Goal: Task Accomplishment & Management: Manage account settings

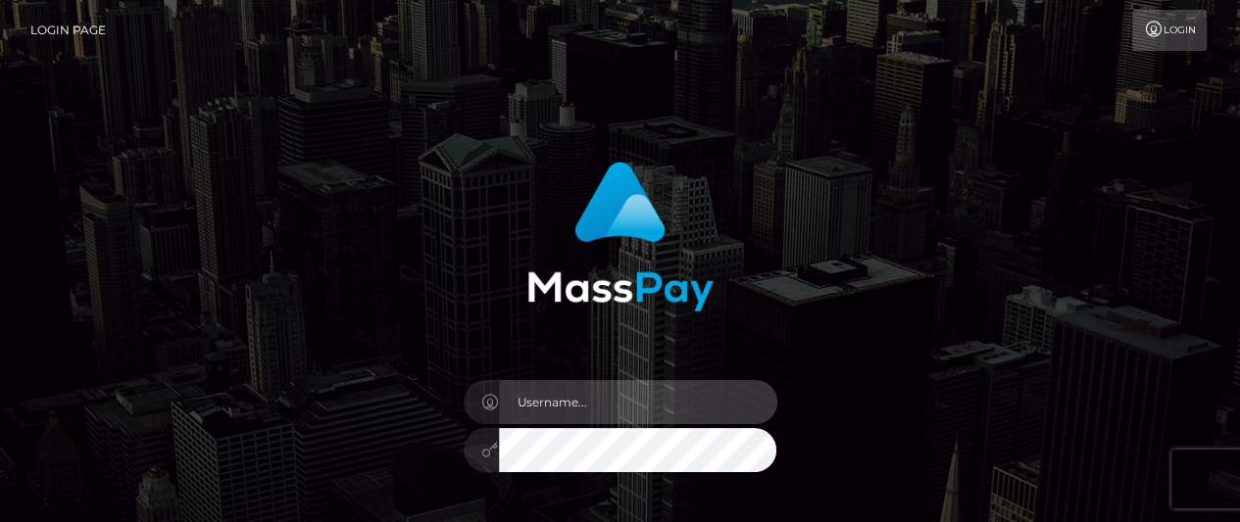
click at [604, 395] on input "text" at bounding box center [638, 402] width 278 height 44
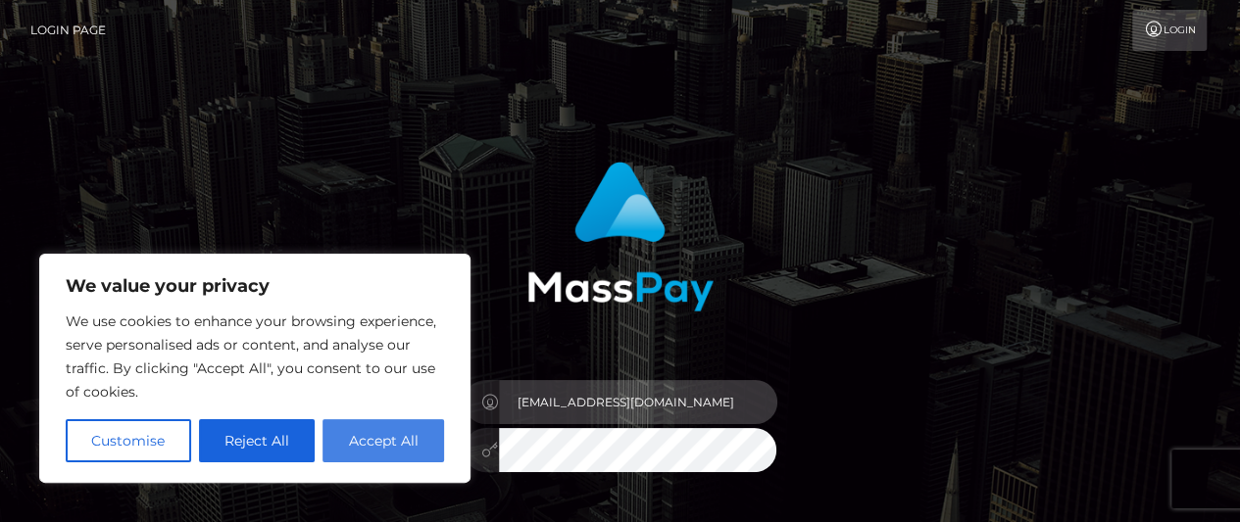
type input "[EMAIL_ADDRESS][DOMAIN_NAME]"
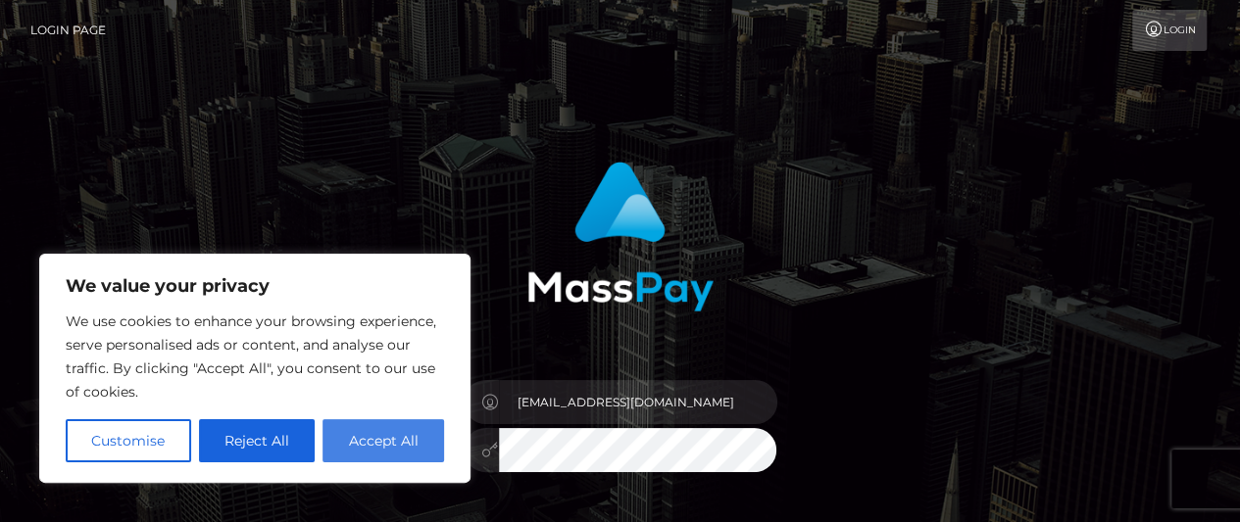
click at [391, 439] on button "Accept All" at bounding box center [383, 441] width 122 height 43
checkbox input "true"
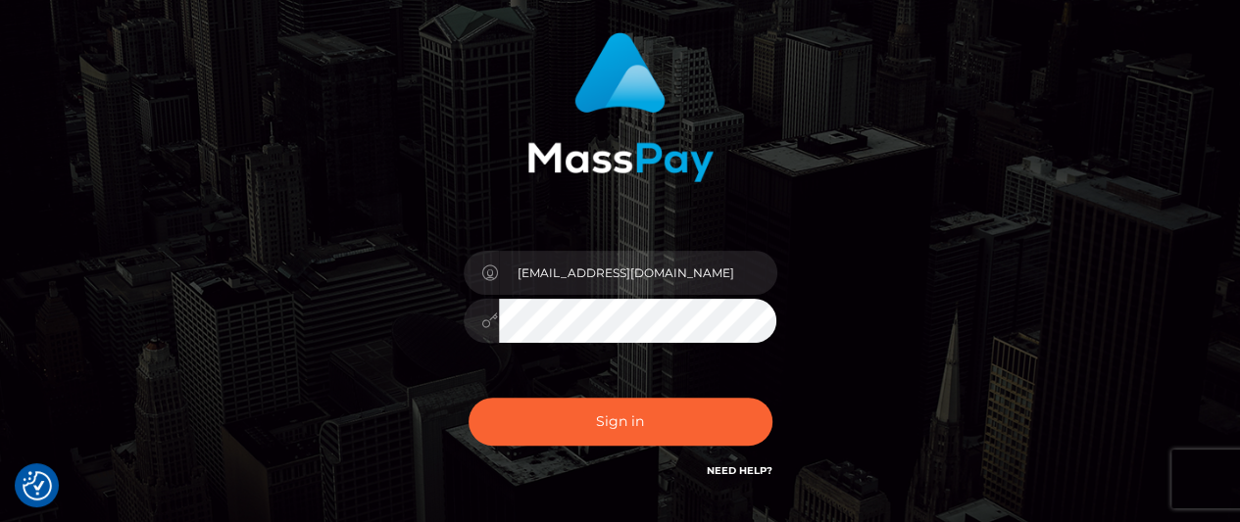
scroll to position [143, 0]
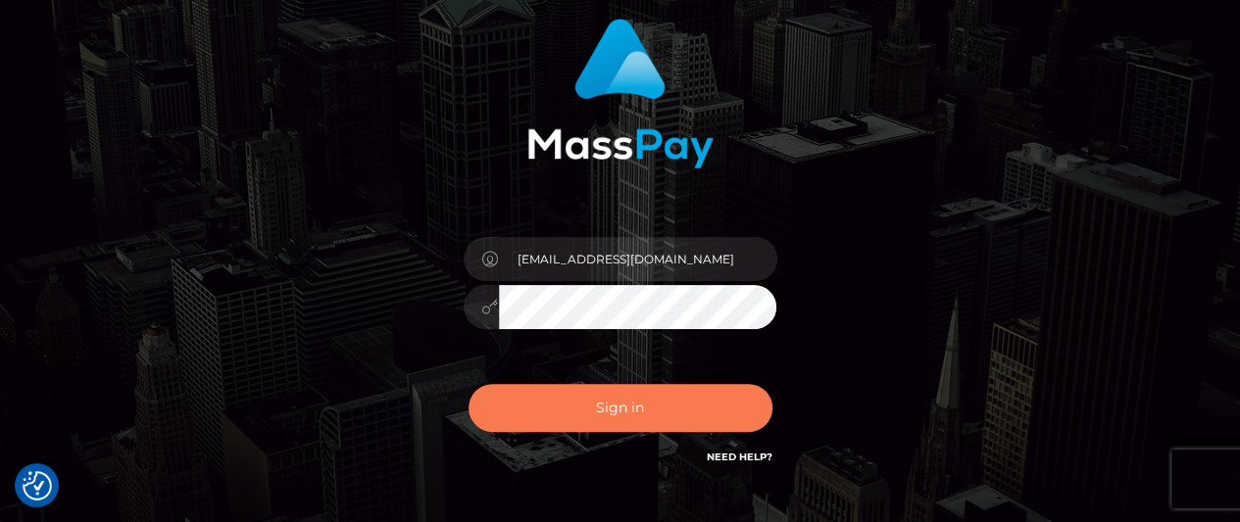
click at [649, 399] on button "Sign in" at bounding box center [621, 408] width 304 height 48
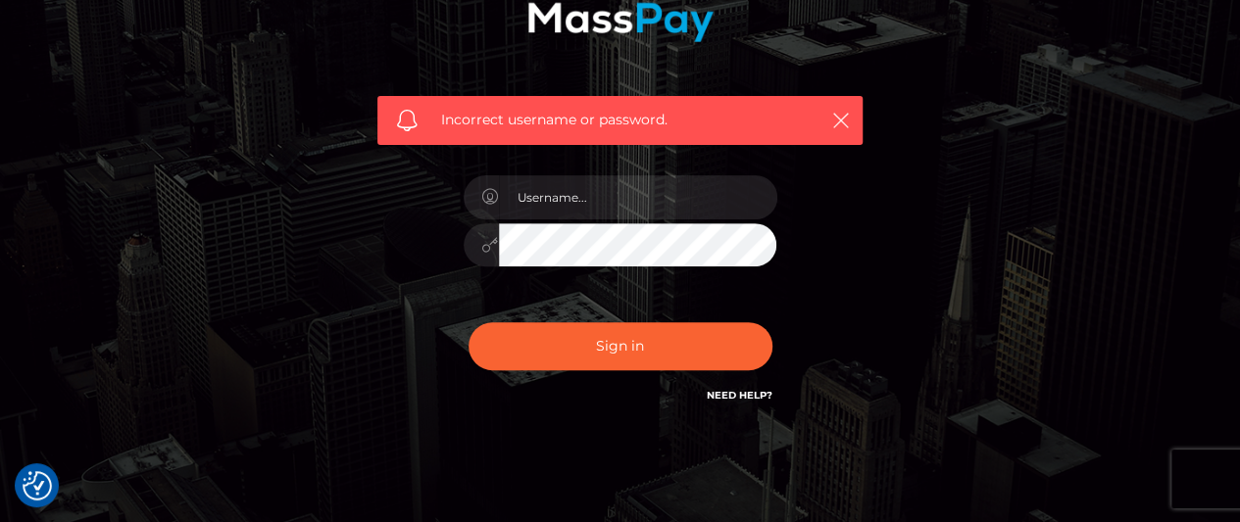
scroll to position [316, 0]
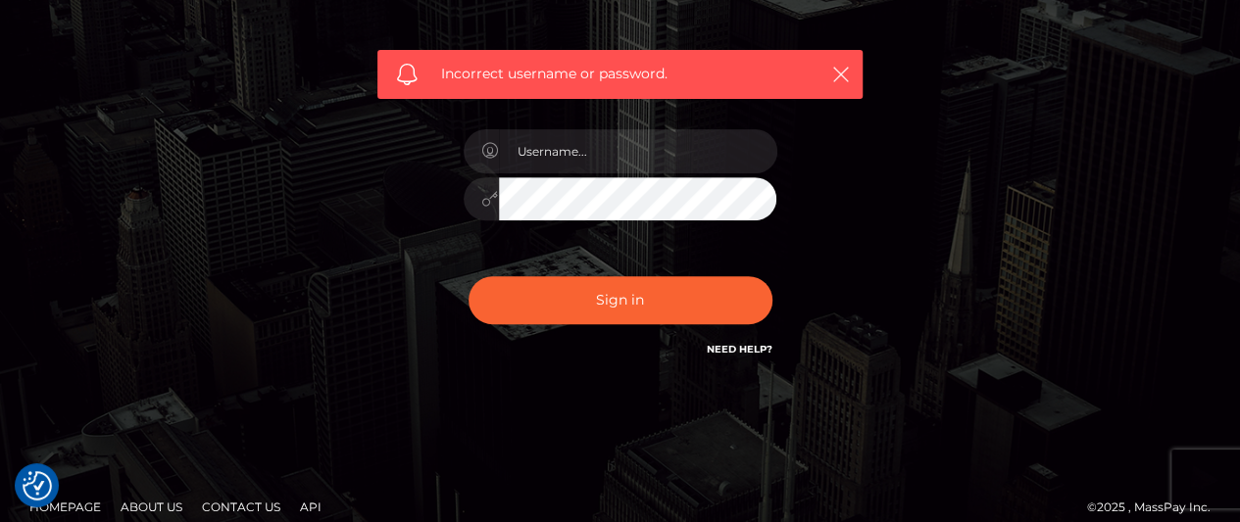
click at [732, 355] on link "Need Help?" at bounding box center [740, 349] width 66 height 13
click at [984, 207] on div "Incorrect username or password." at bounding box center [620, 113] width 1117 height 564
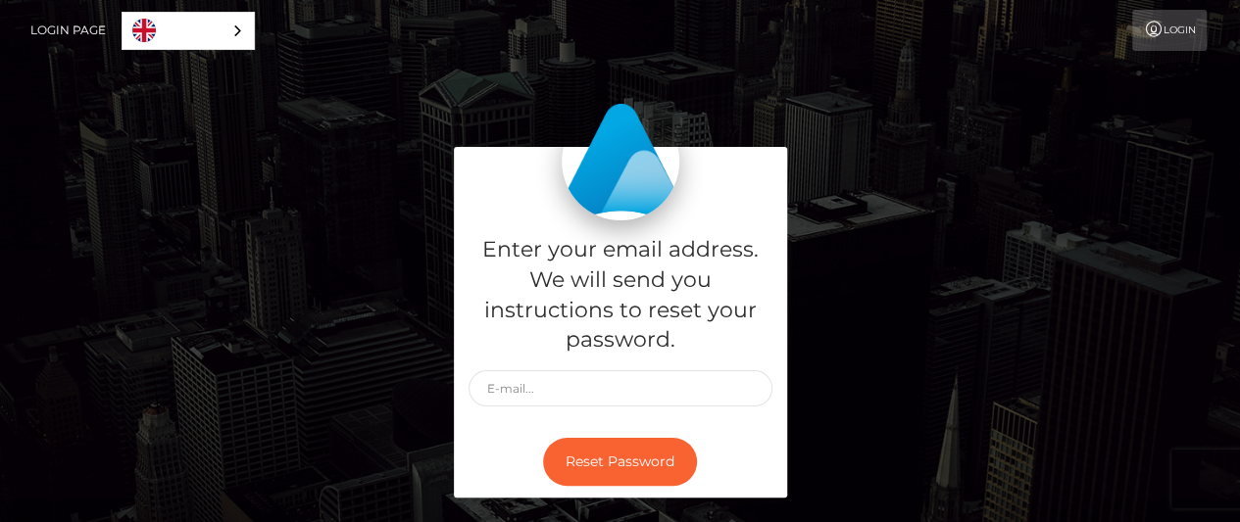
click at [593, 368] on div "Enter your email address. We will send you instructions to reset your password." at bounding box center [620, 324] width 333 height 206
click at [590, 405] on input "text" at bounding box center [621, 389] width 304 height 36
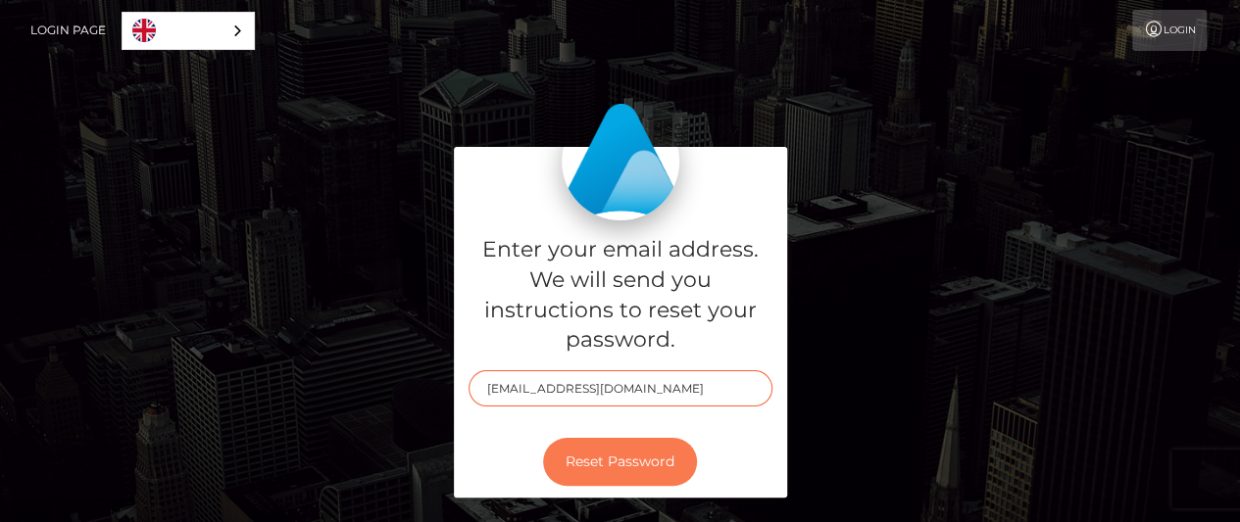
type input "[EMAIL_ADDRESS][DOMAIN_NAME]"
click at [652, 468] on button "Reset Password" at bounding box center [620, 462] width 154 height 48
